Goal: Book appointment/travel/reservation

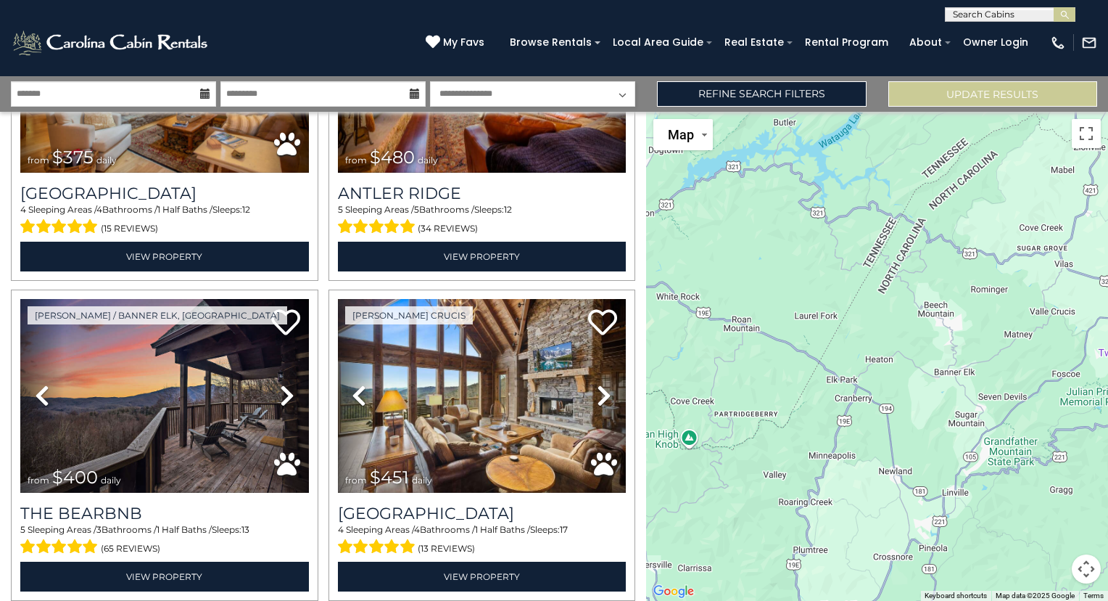
scroll to position [833, 0]
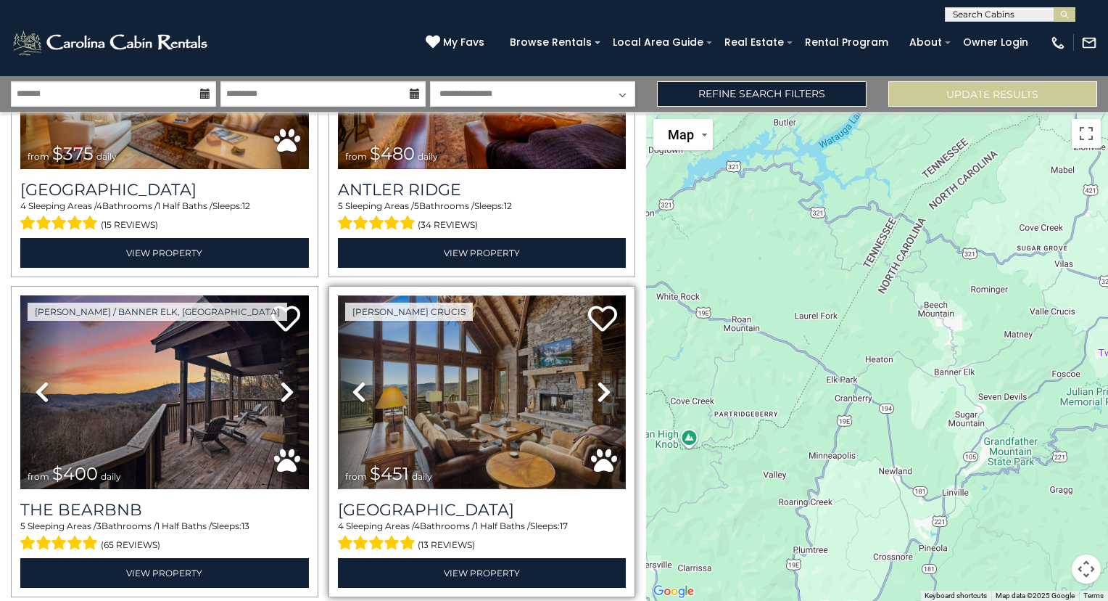
click at [527, 371] on img at bounding box center [482, 391] width 289 height 193
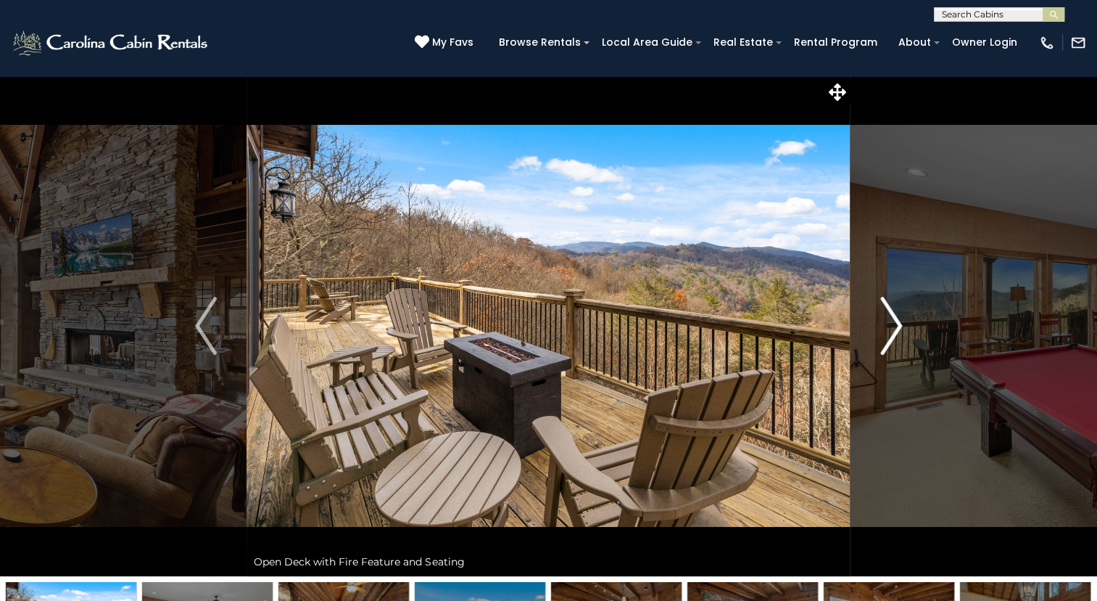
click at [885, 330] on img "Next" at bounding box center [891, 326] width 22 height 58
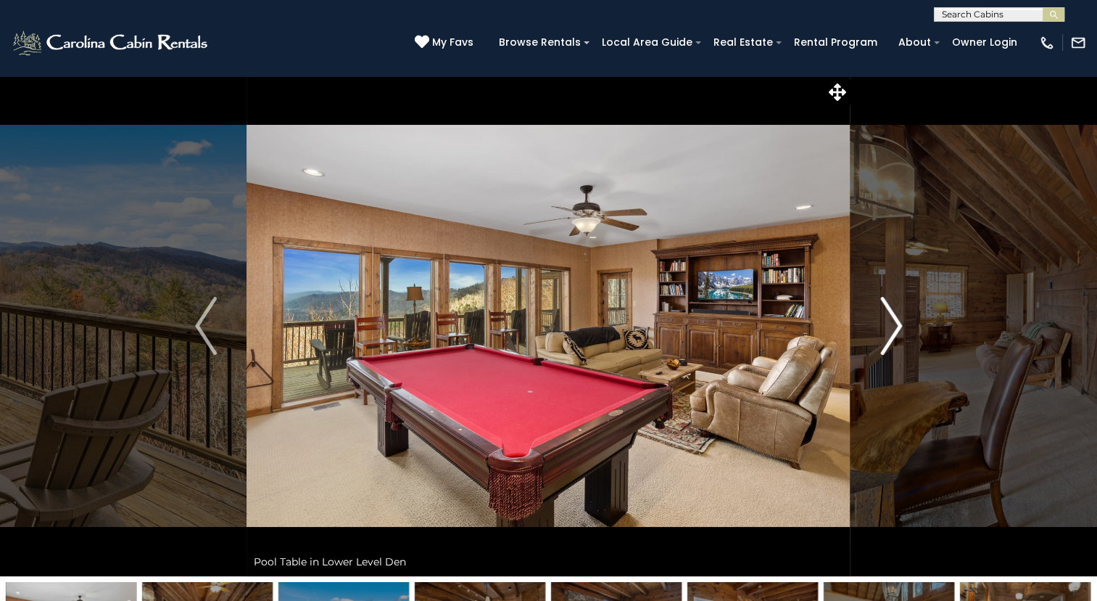
click at [888, 325] on img "Next" at bounding box center [891, 326] width 22 height 58
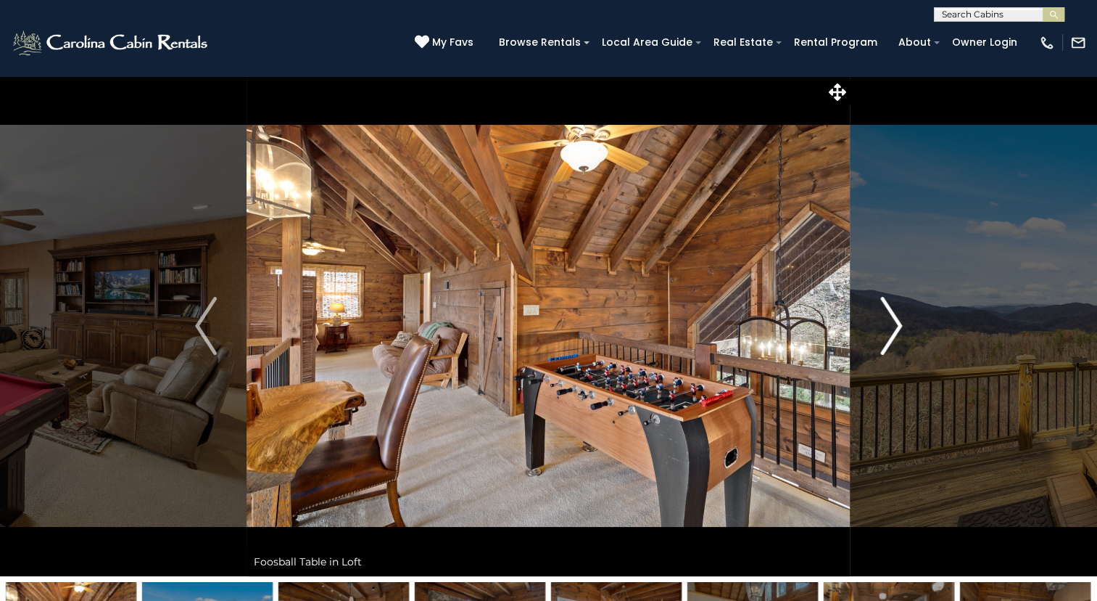
click at [878, 322] on button "Next" at bounding box center [891, 325] width 81 height 500
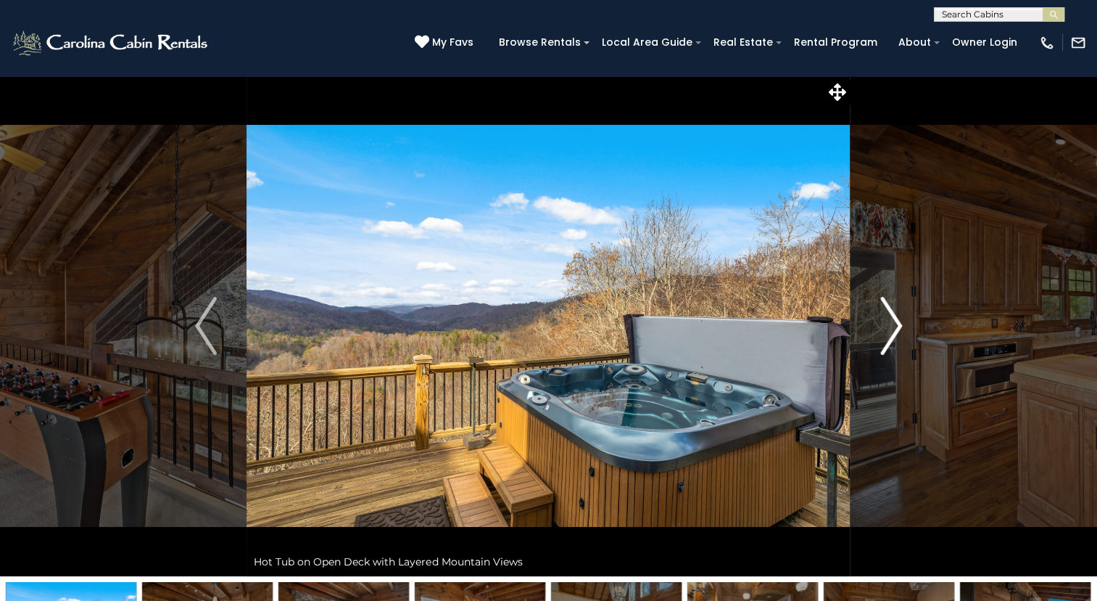
click at [872, 315] on button "Next" at bounding box center [891, 325] width 81 height 500
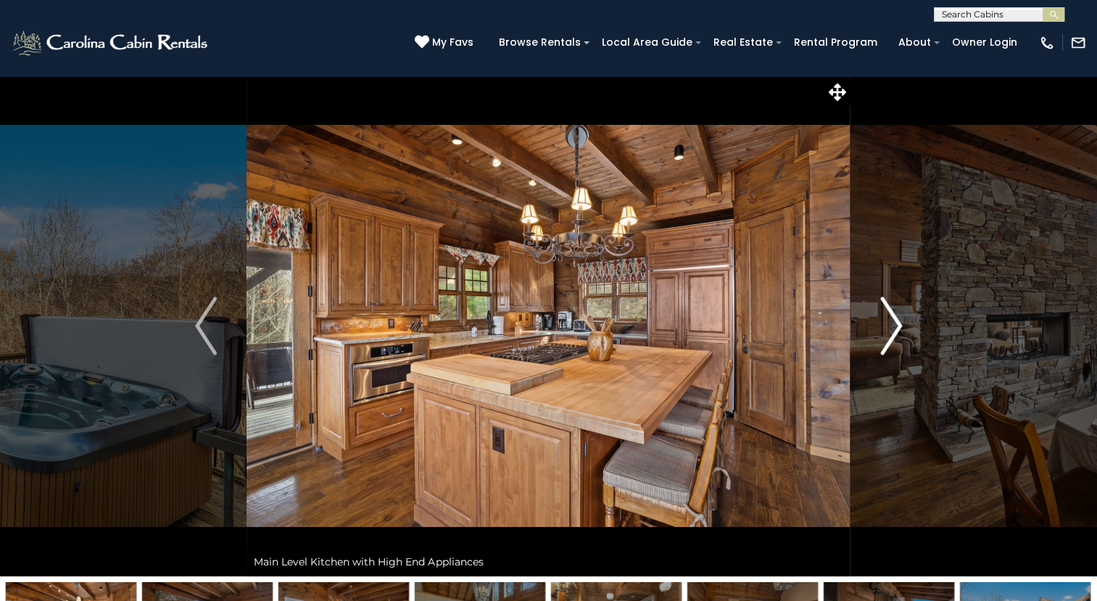
click at [862, 316] on button "Next" at bounding box center [891, 325] width 81 height 500
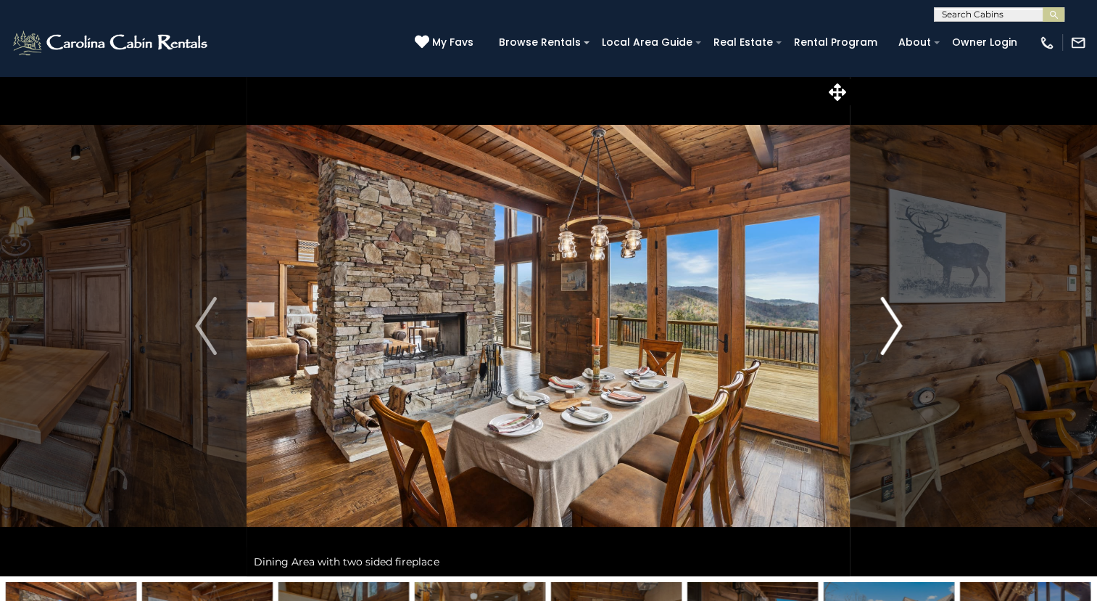
click at [859, 319] on button "Next" at bounding box center [891, 325] width 81 height 500
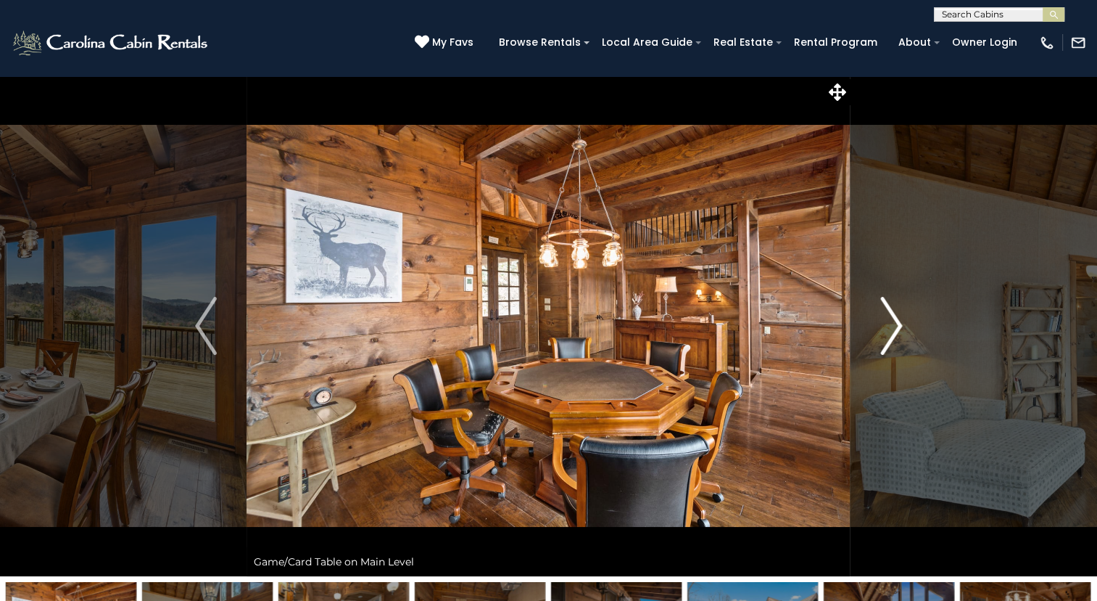
click at [854, 301] on button "Next" at bounding box center [891, 325] width 81 height 500
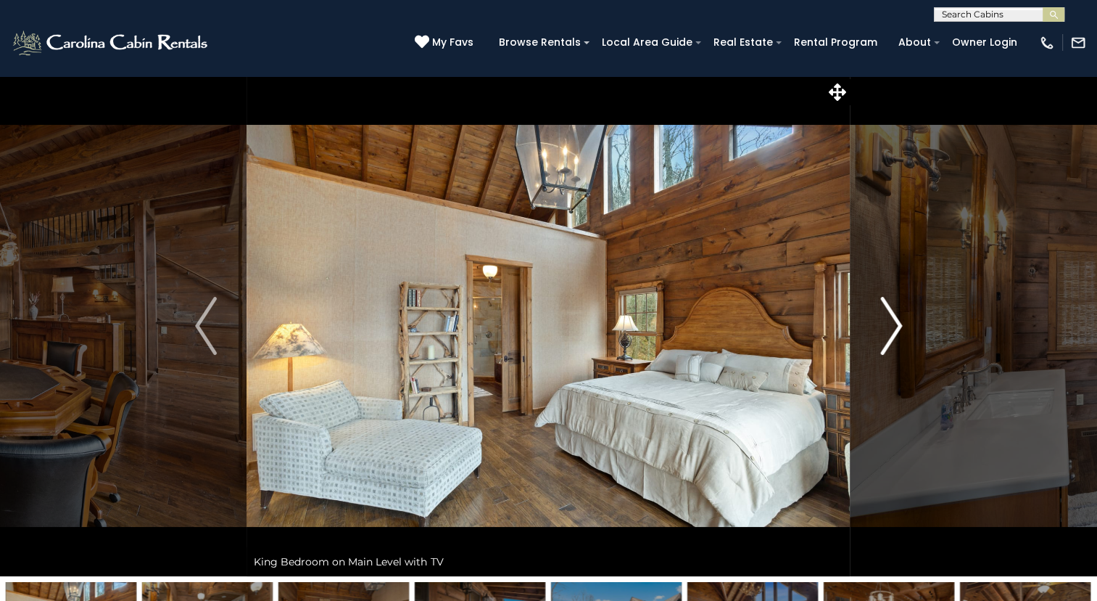
click at [858, 309] on button "Next" at bounding box center [891, 325] width 81 height 500
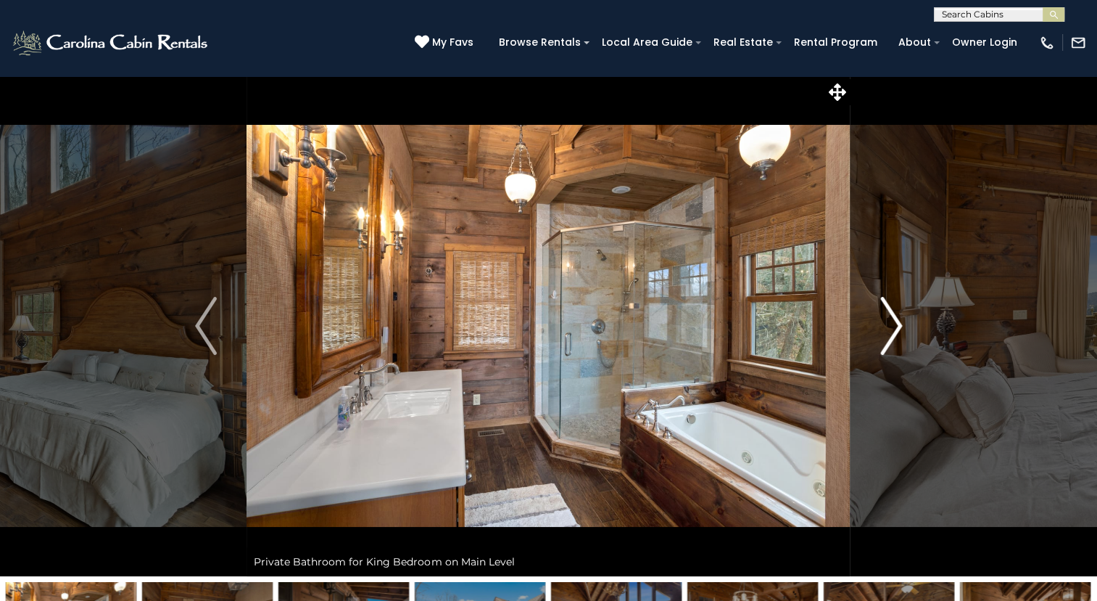
click at [857, 310] on button "Next" at bounding box center [891, 325] width 81 height 500
